Goal: Information Seeking & Learning: Learn about a topic

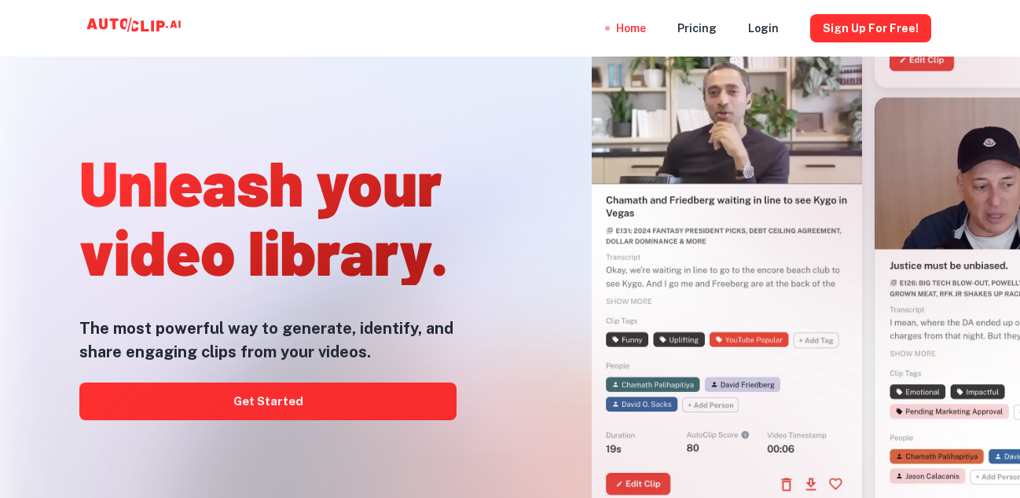
click at [203, 399] on div at bounding box center [510, 498] width 816 height 314
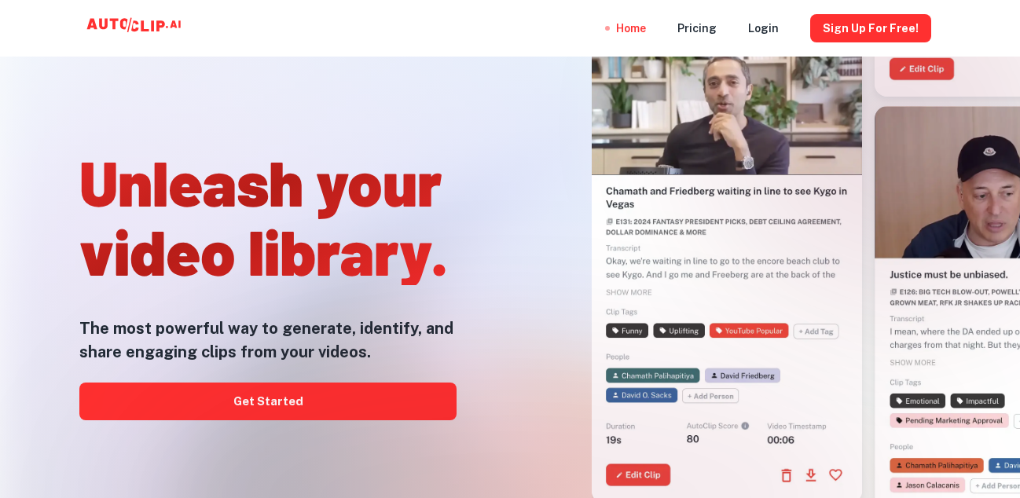
click at [281, 402] on div at bounding box center [510, 498] width 816 height 314
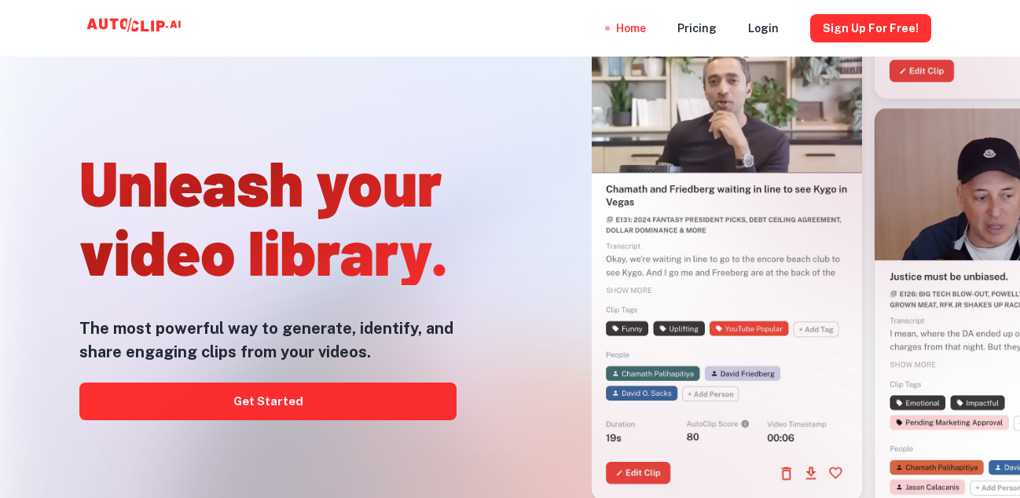
click at [288, 416] on div at bounding box center [510, 498] width 816 height 314
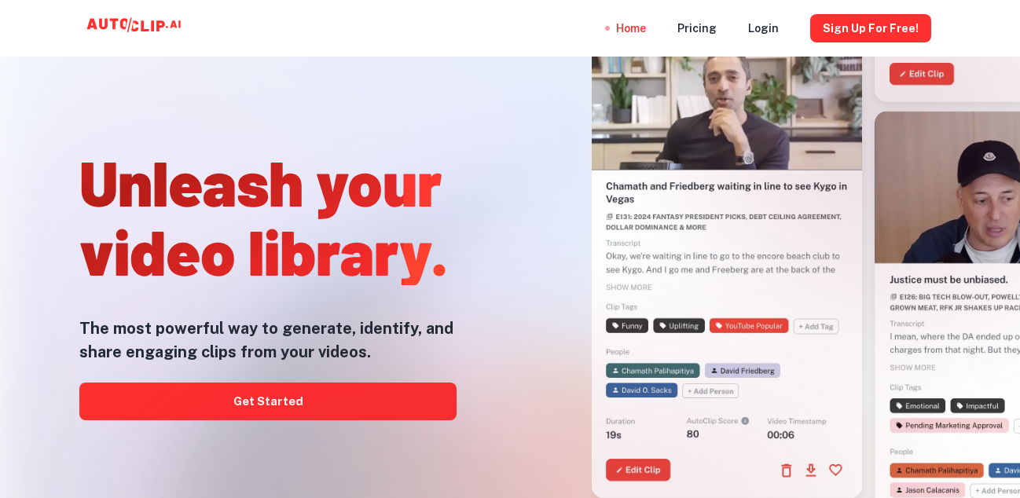
click at [300, 362] on h5 "The most powerful way to generate, identify, and share engaging clips from your…" at bounding box center [267, 340] width 377 height 47
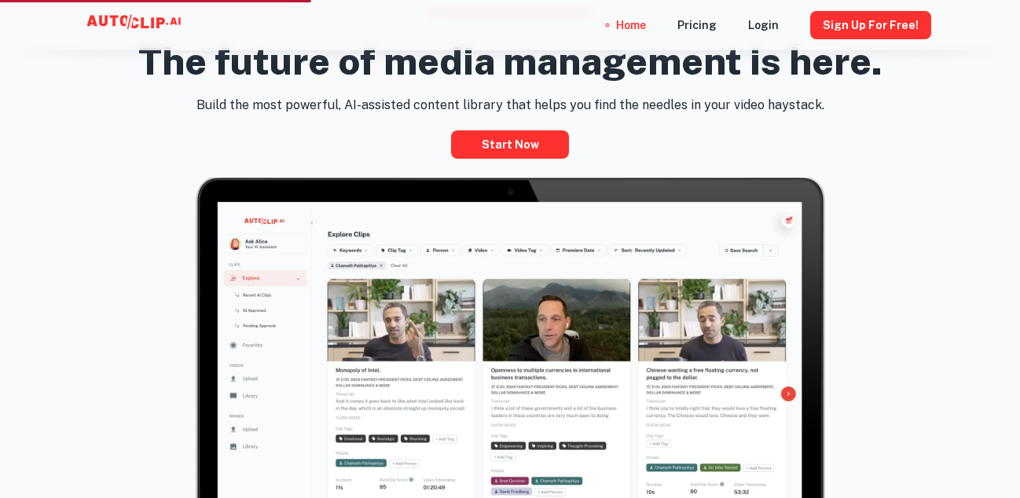
scroll to position [601, 0]
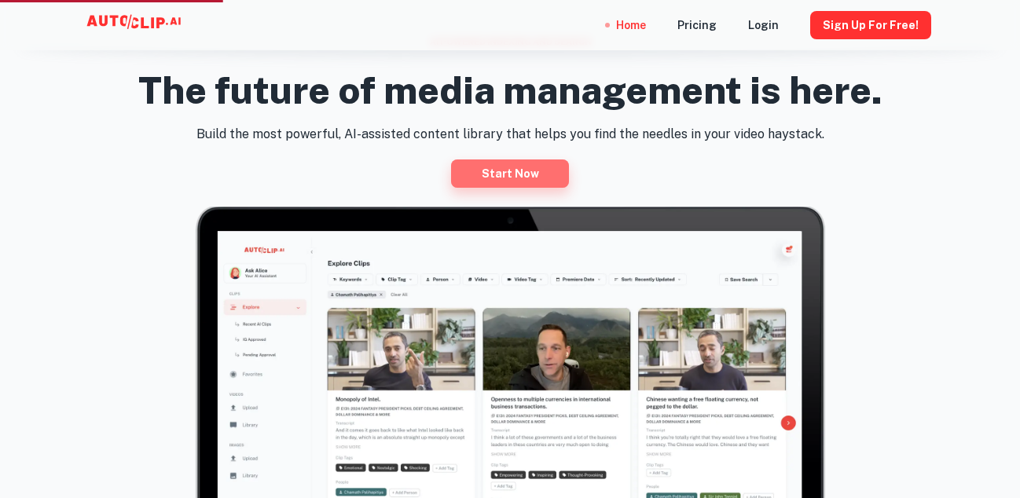
click at [525, 171] on link "Start now" at bounding box center [510, 174] width 118 height 28
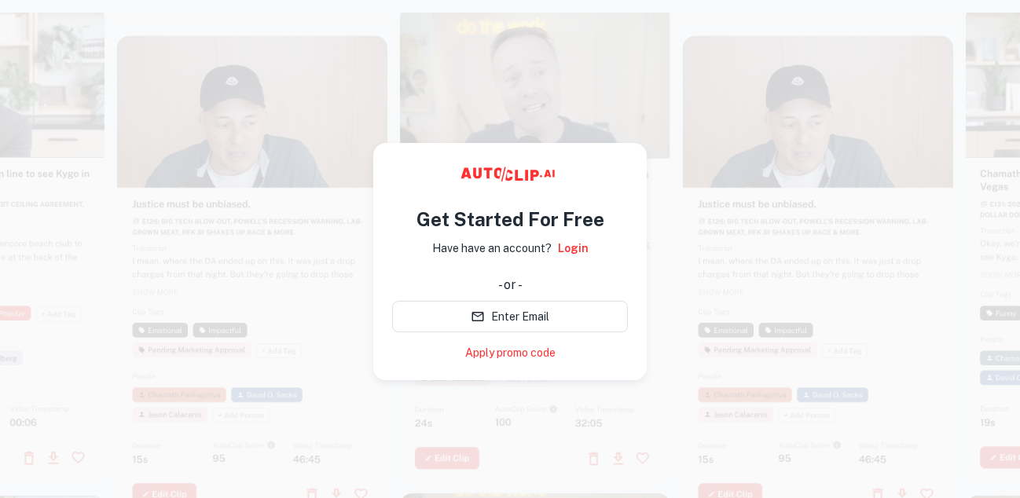
click at [585, 189] on icon at bounding box center [510, 177] width 236 height 31
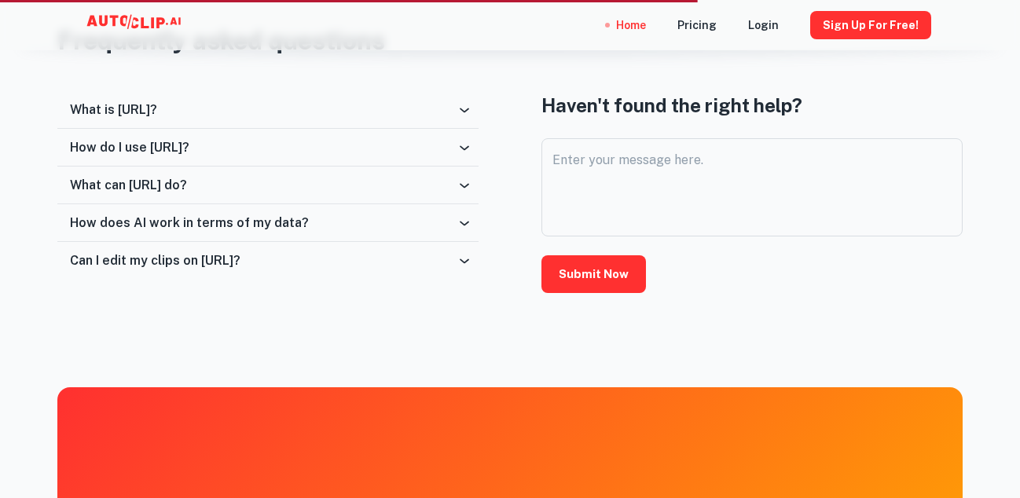
scroll to position [2546, 0]
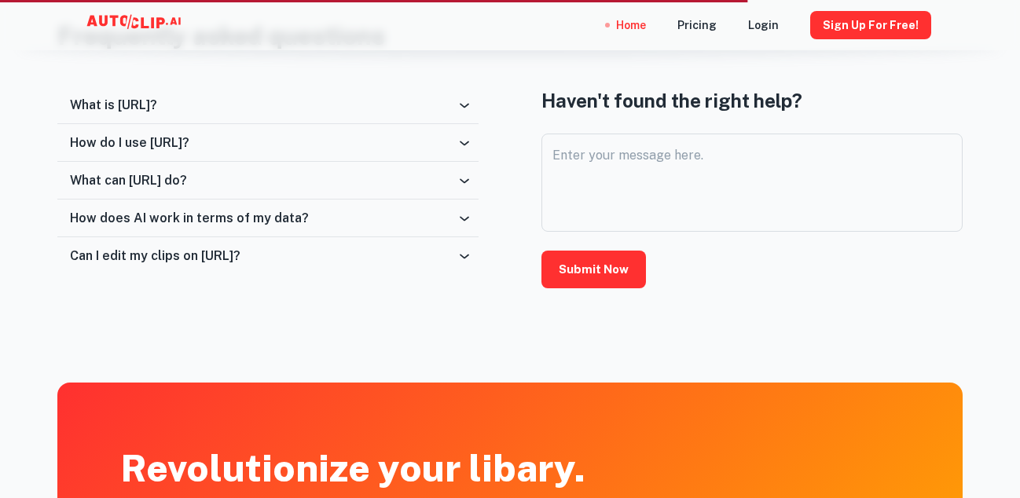
click at [306, 97] on div "What is [URL]?" at bounding box center [263, 104] width 387 height 15
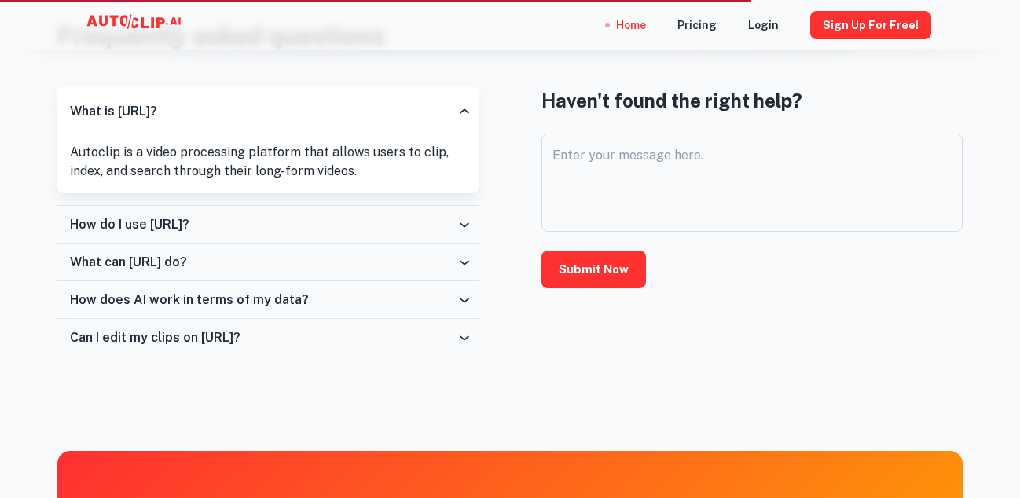
click at [262, 220] on div "How do I use [URL]?" at bounding box center [263, 224] width 387 height 15
